Goal: Navigation & Orientation: Go to known website

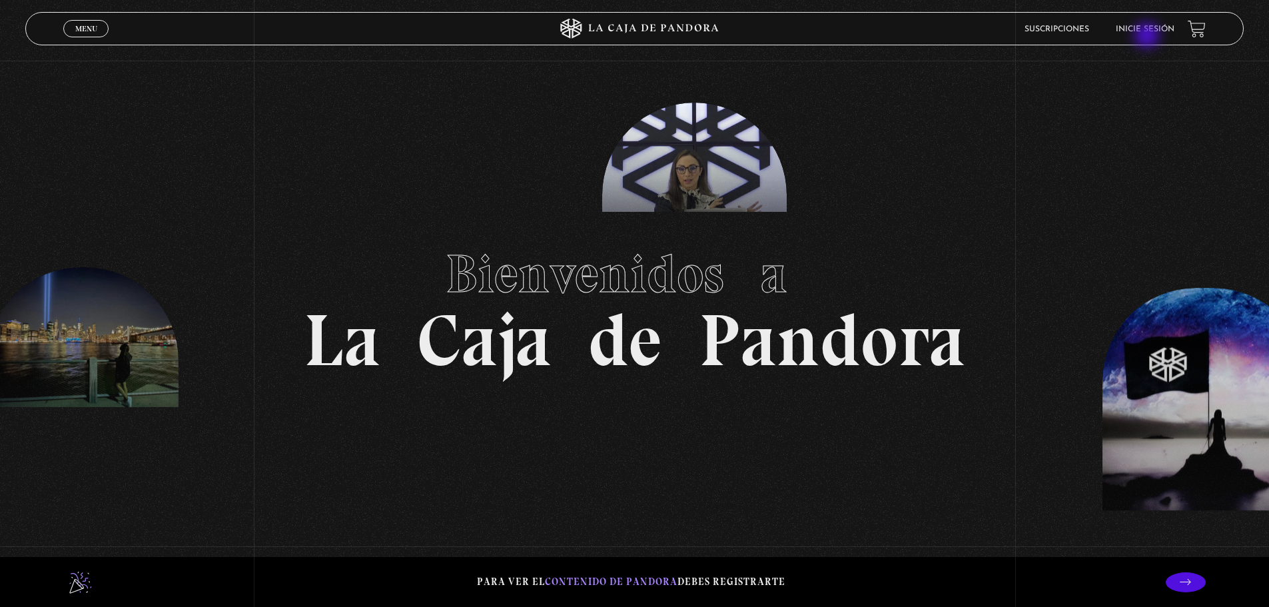
click at [1149, 35] on li "Inicie sesión" at bounding box center [1145, 29] width 59 height 21
click at [1149, 27] on link "Inicie sesión" at bounding box center [1145, 29] width 59 height 8
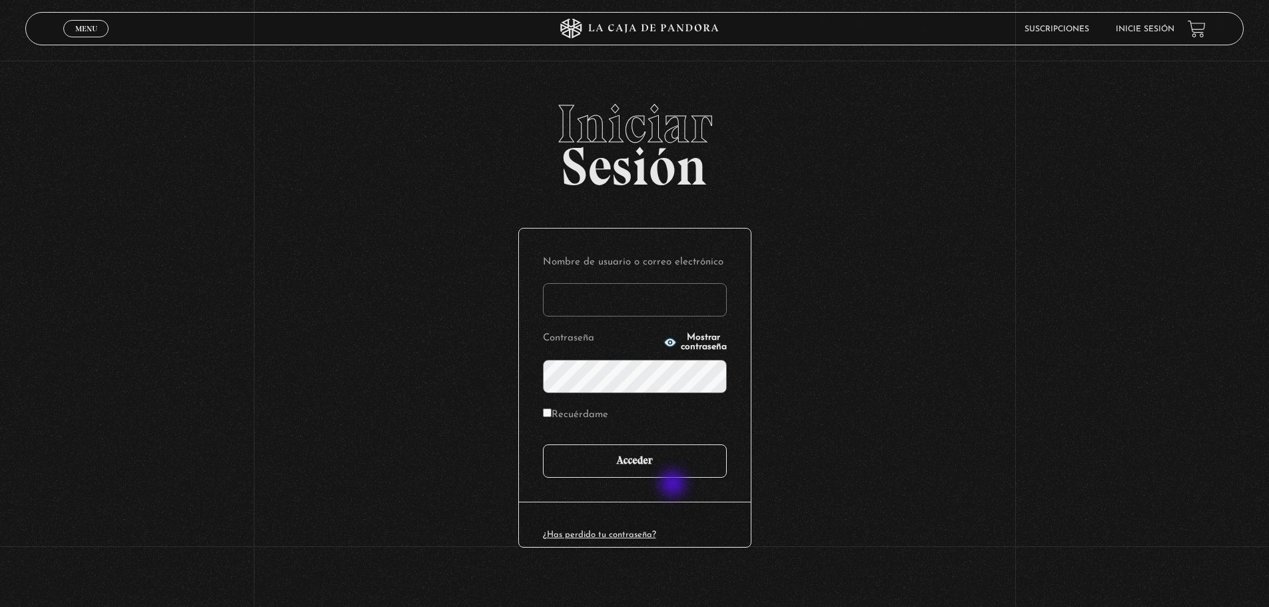
type input "daysjim@gmail.com"
click at [678, 471] on input "Acceder" at bounding box center [635, 460] width 184 height 33
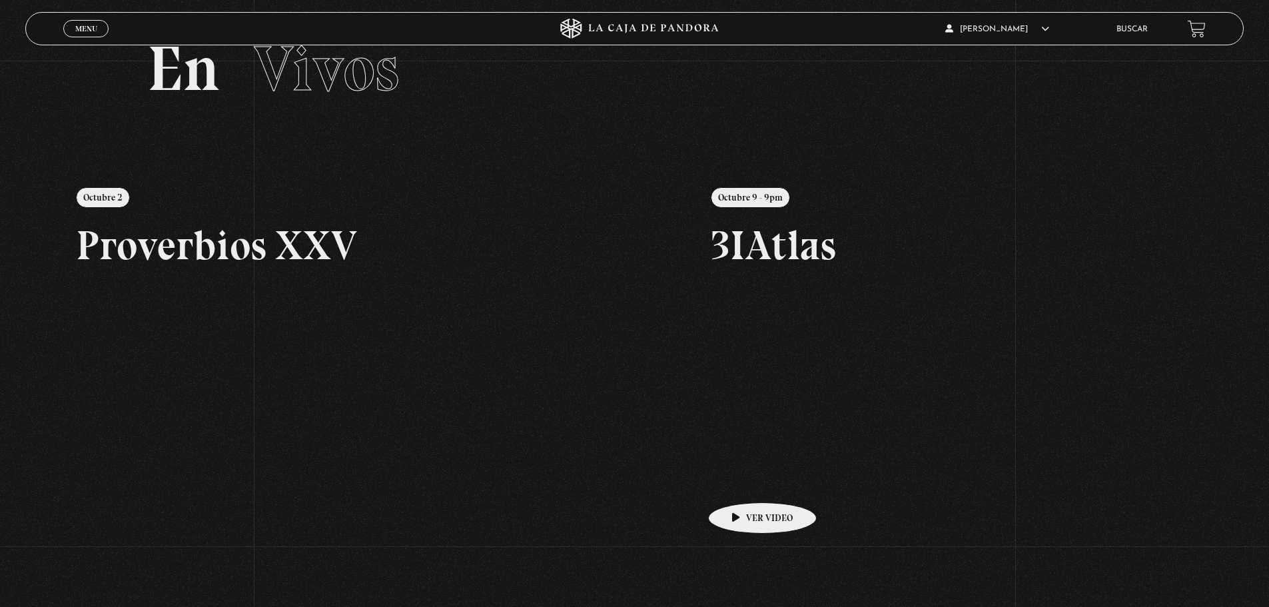
scroll to position [67, 0]
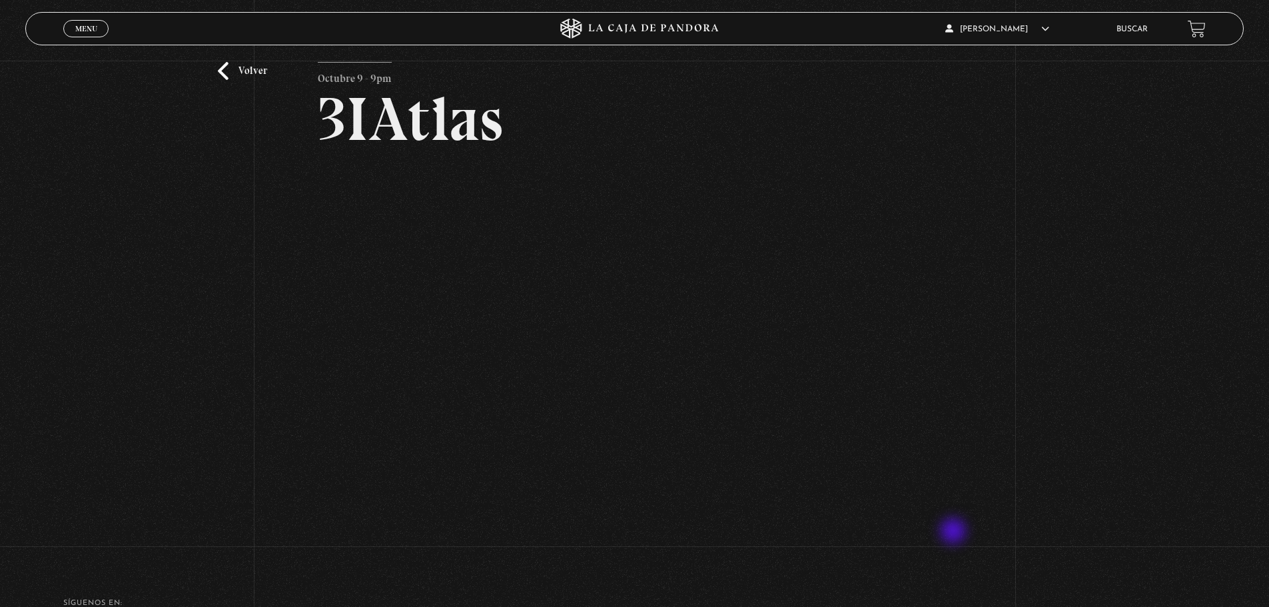
scroll to position [67, 0]
